Goal: Task Accomplishment & Management: Manage account settings

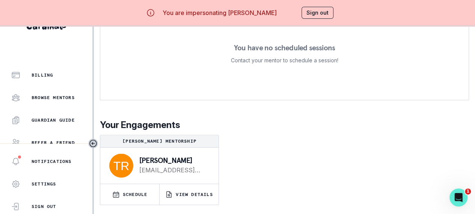
scroll to position [38, 0]
click at [48, 74] on button "Billing" at bounding box center [46, 74] width 92 height 15
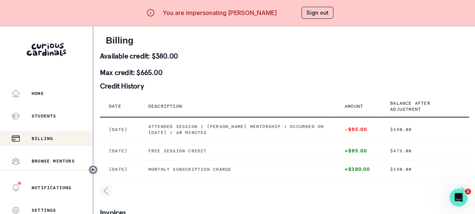
scroll to position [32, 0]
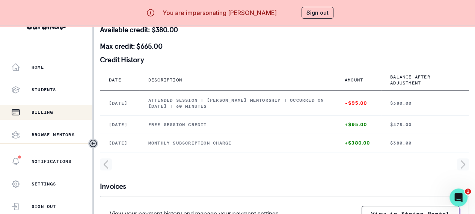
click at [321, 14] on button "Sign out" at bounding box center [318, 13] width 32 height 12
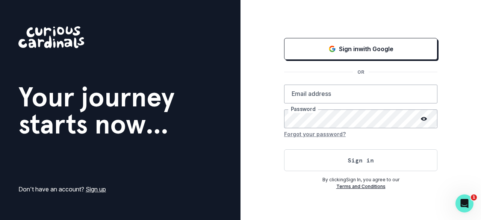
click at [316, 42] on button "Sign in with Google" at bounding box center [360, 49] width 153 height 22
